Goal: Information Seeking & Learning: Learn about a topic

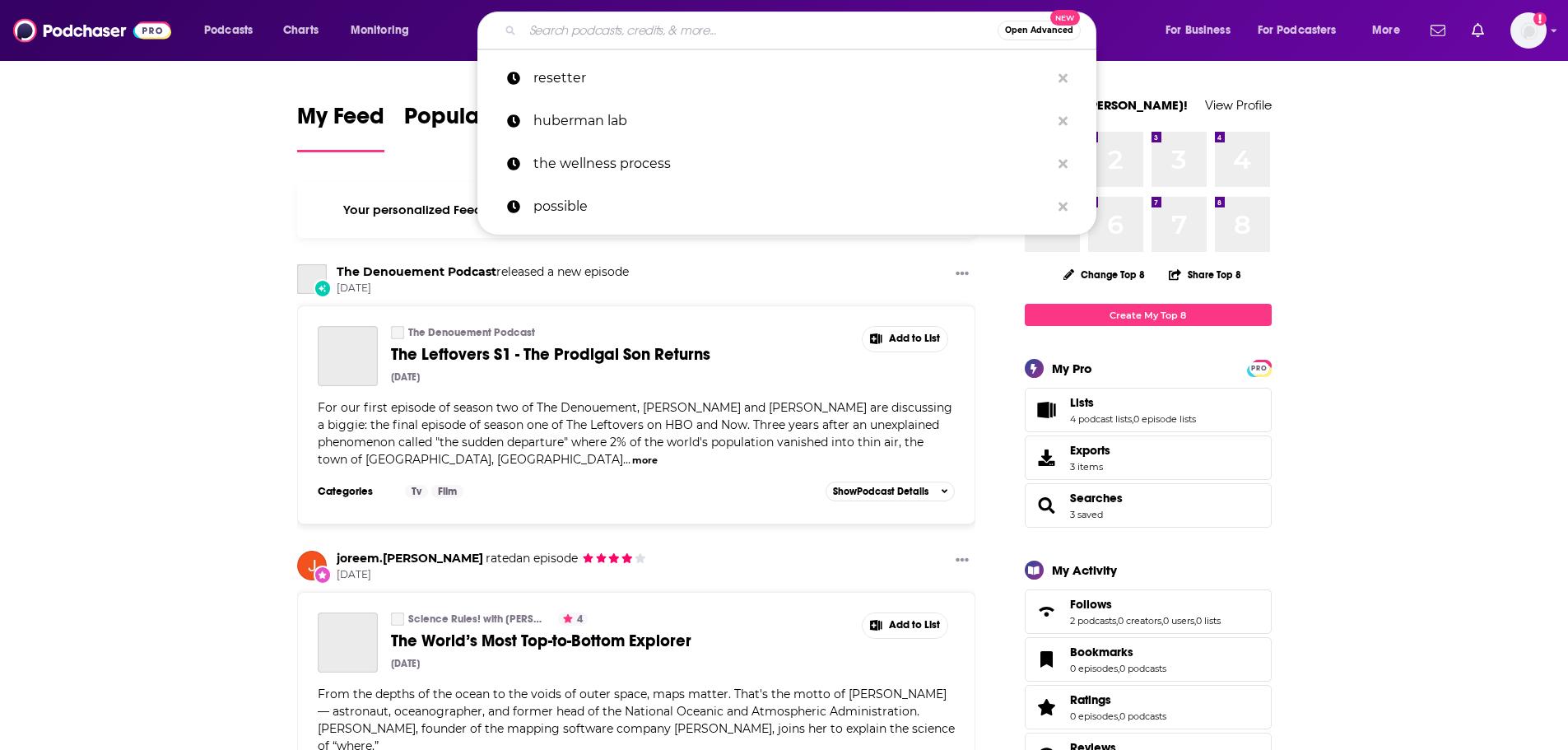
click at [659, 24] on input "Search podcasts, credits, & more..." at bounding box center [760, 30] width 475 height 26
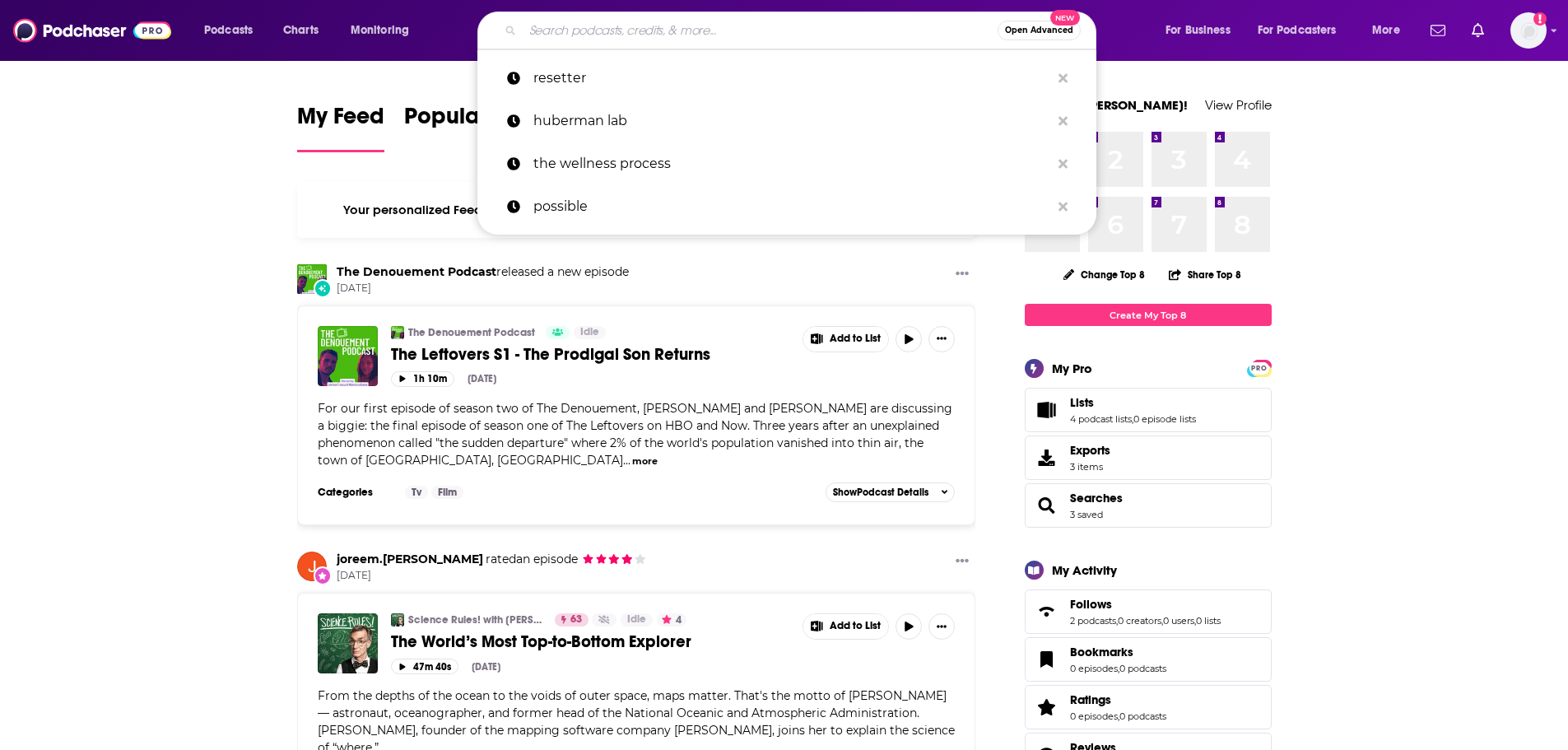
paste input "THE POWER OF RE:INVENTION"
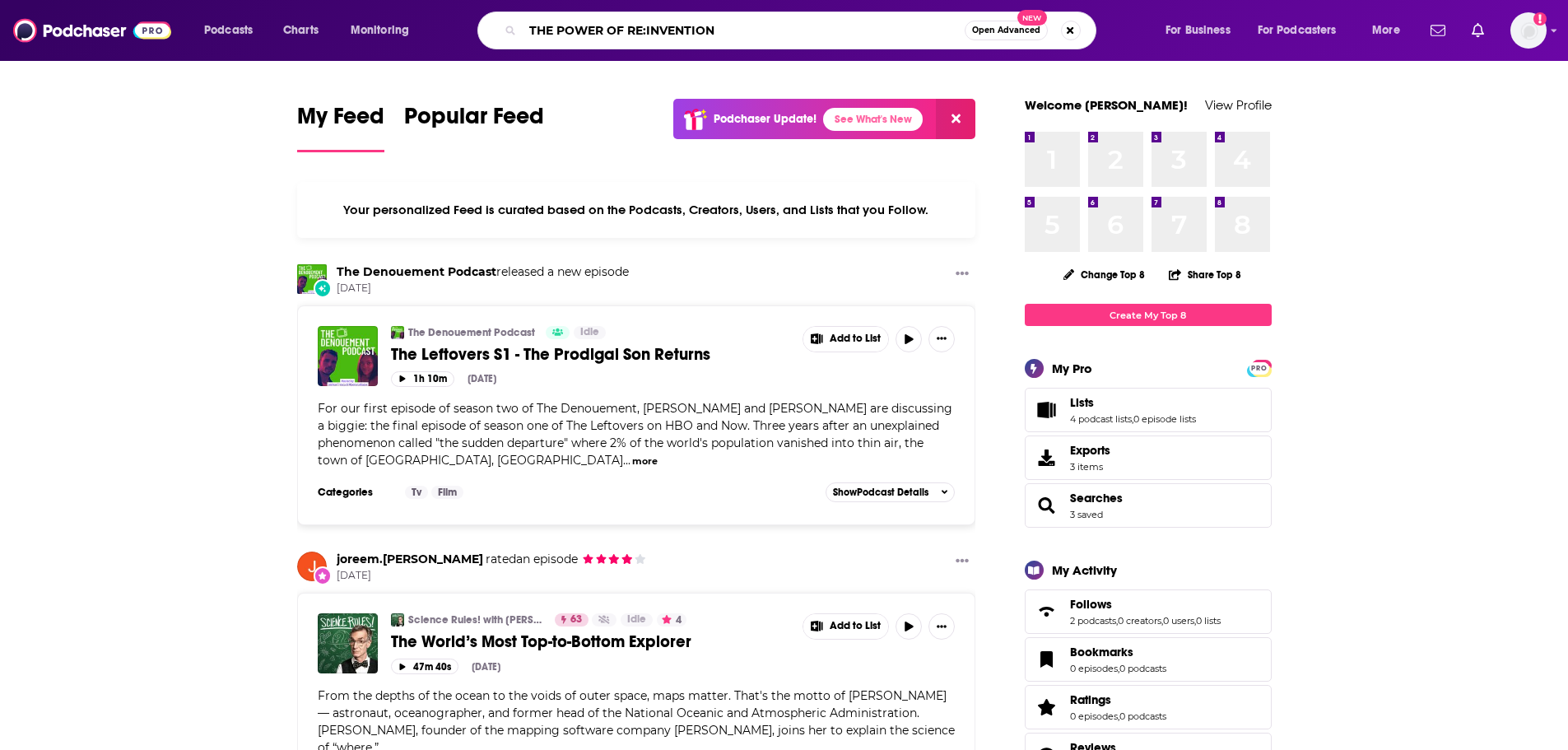
type input "THE POWER OF RE:INVENTION"
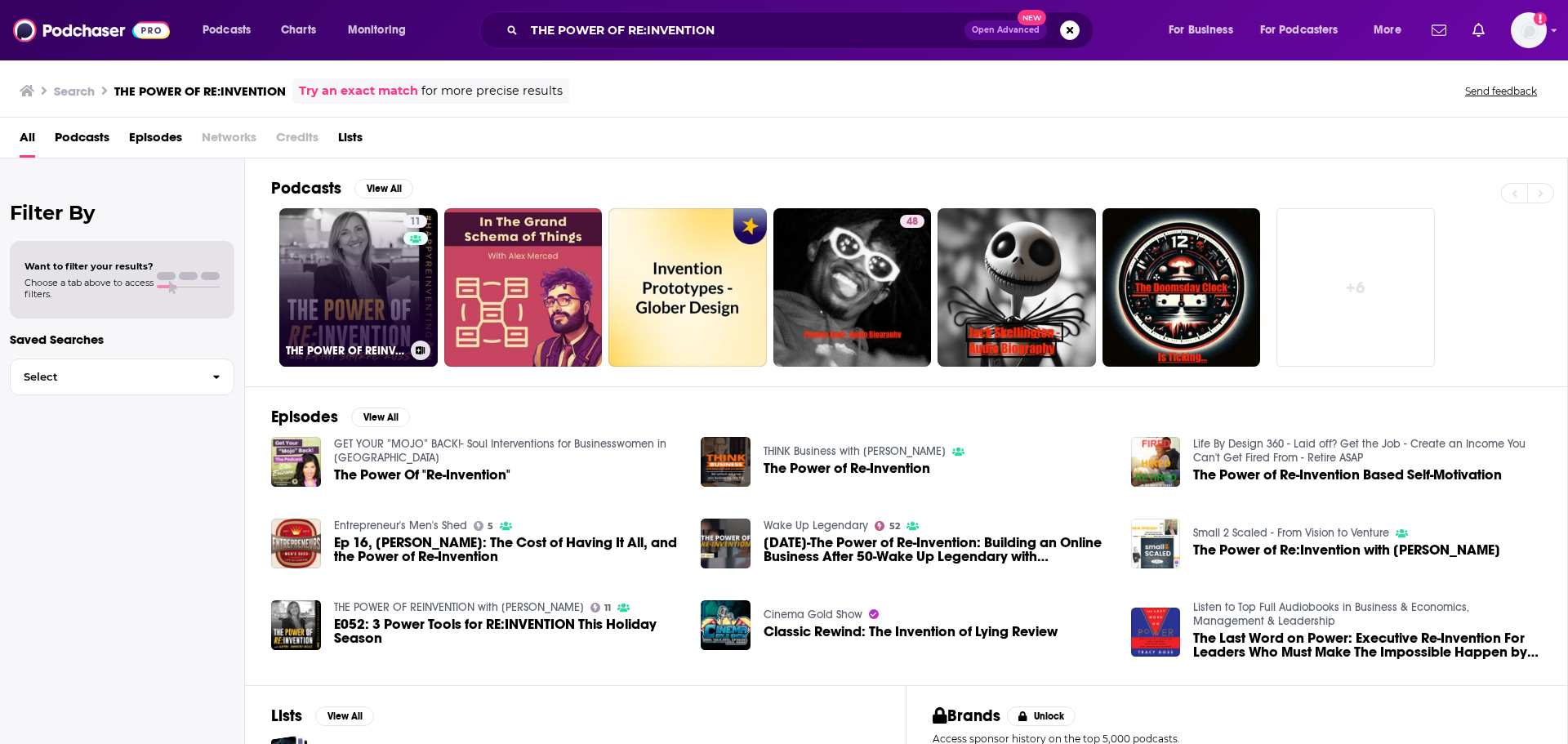
click at [318, 287] on link "11 THE POWER OF REINVENTION with [PERSON_NAME]" at bounding box center [359, 288] width 159 height 159
